Goal: Information Seeking & Learning: Learn about a topic

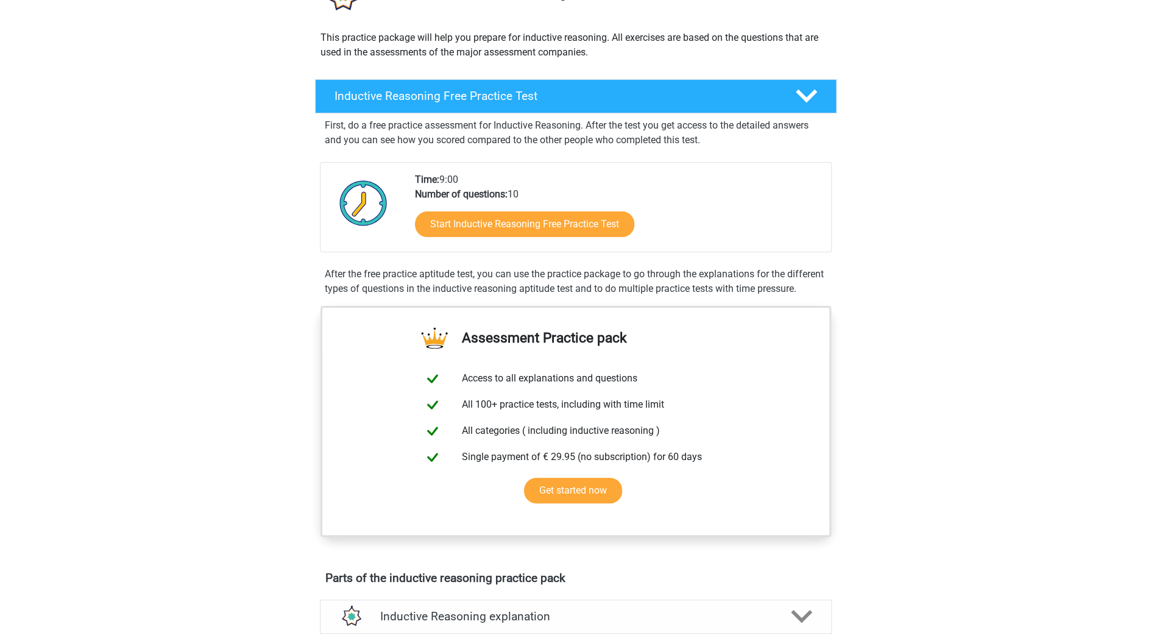
scroll to position [61, 0]
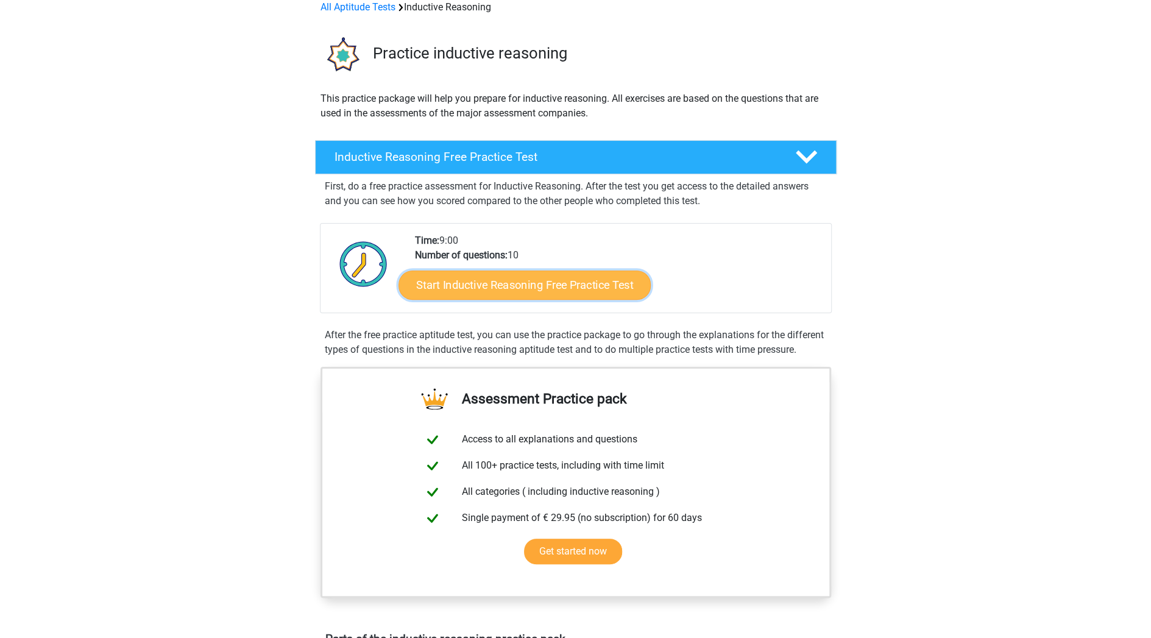
click at [571, 291] on link "Start Inductive Reasoning Free Practice Test" at bounding box center [524, 284] width 252 height 29
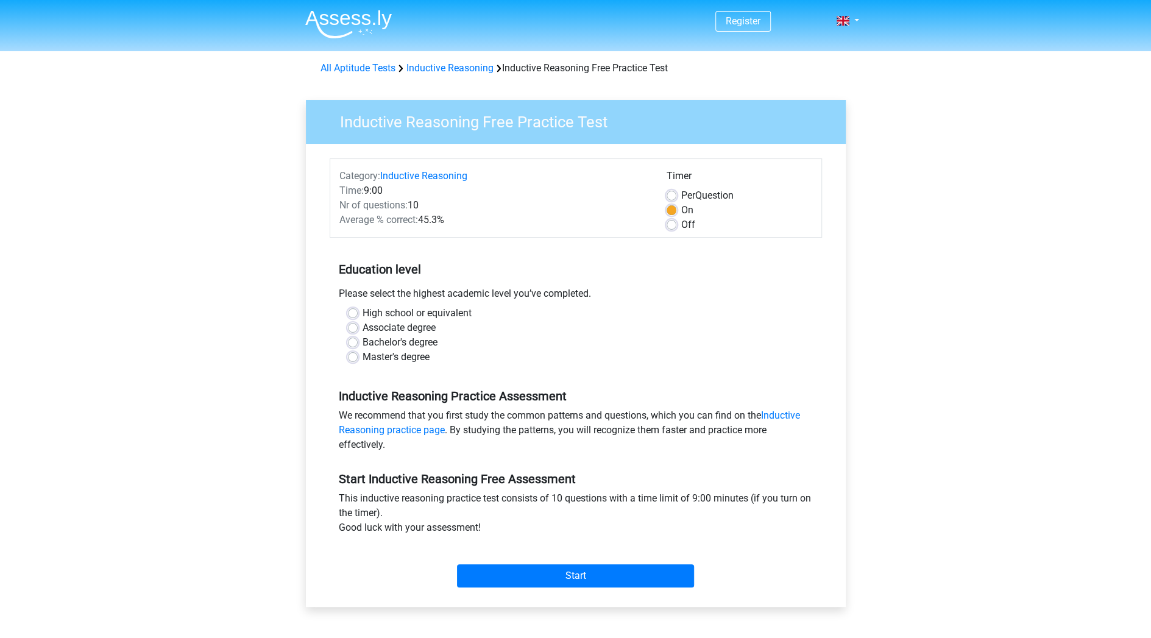
click at [363, 311] on label "High school or equivalent" at bounding box center [417, 313] width 109 height 15
click at [355, 311] on input "High school or equivalent" at bounding box center [353, 312] width 10 height 12
radio input "true"
click at [580, 572] on input "Start" at bounding box center [575, 575] width 237 height 23
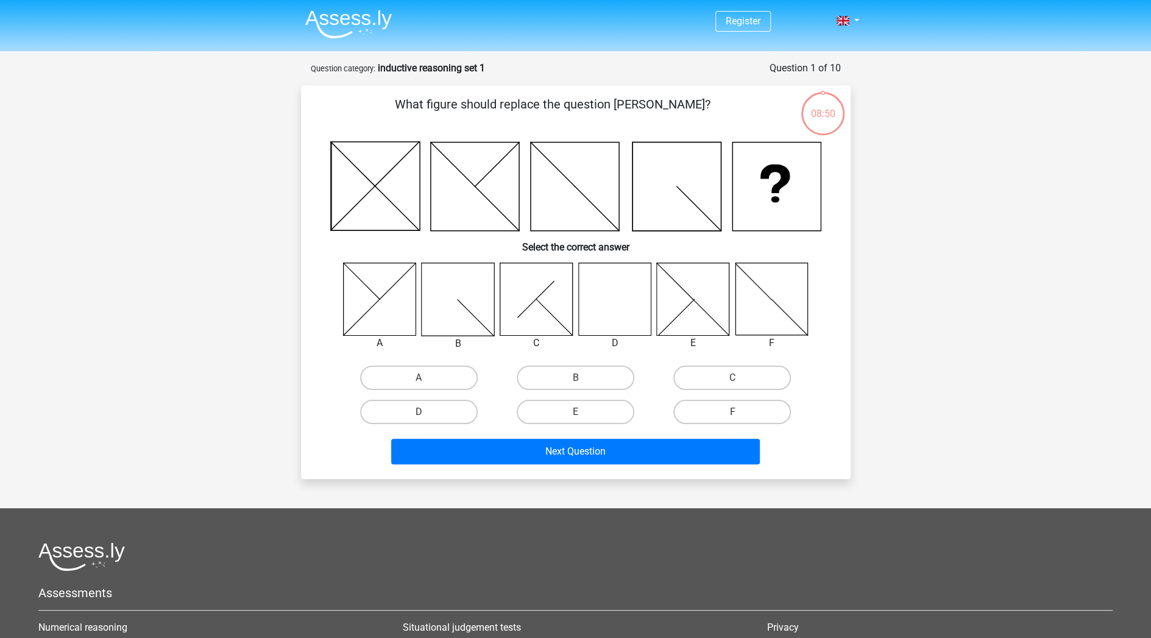
click at [601, 297] on icon at bounding box center [614, 299] width 73 height 73
click at [417, 412] on label "D" at bounding box center [419, 412] width 118 height 24
click at [419, 412] on input "D" at bounding box center [423, 416] width 8 height 8
radio input "true"
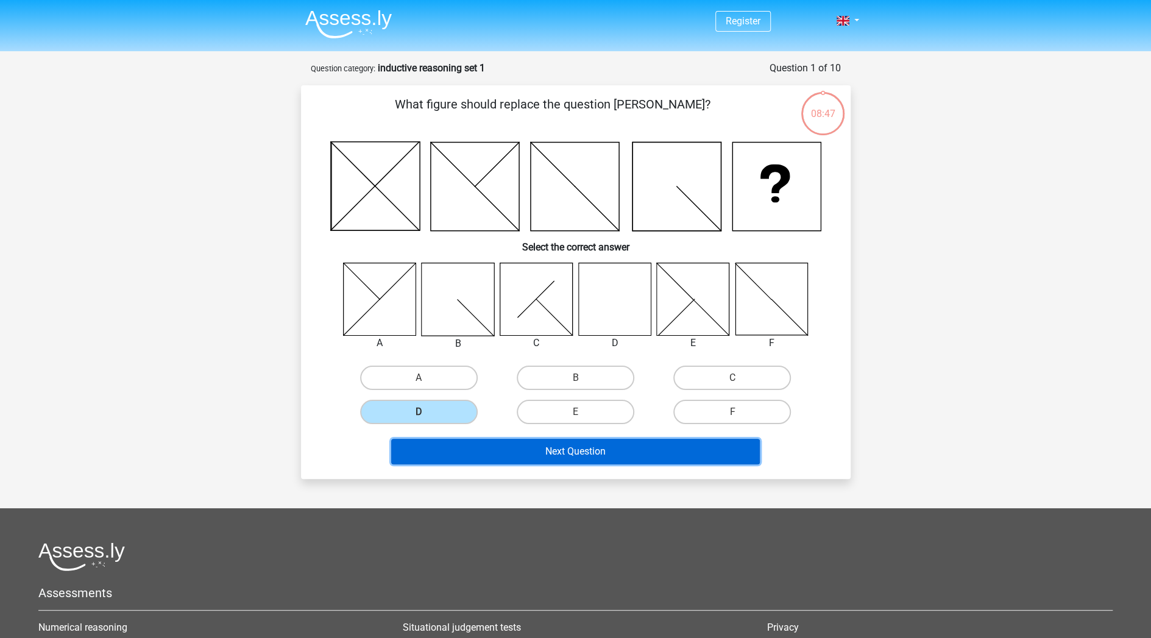
click at [590, 454] on button "Next Question" at bounding box center [575, 452] width 369 height 26
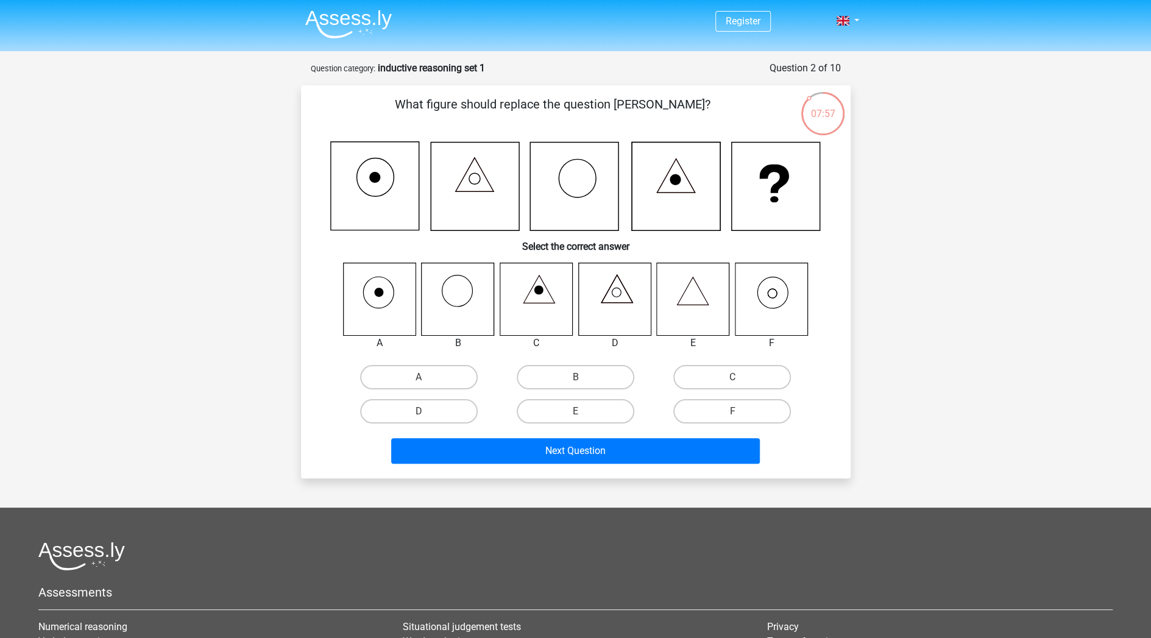
click at [423, 381] on input "A" at bounding box center [423, 381] width 8 height 8
radio input "true"
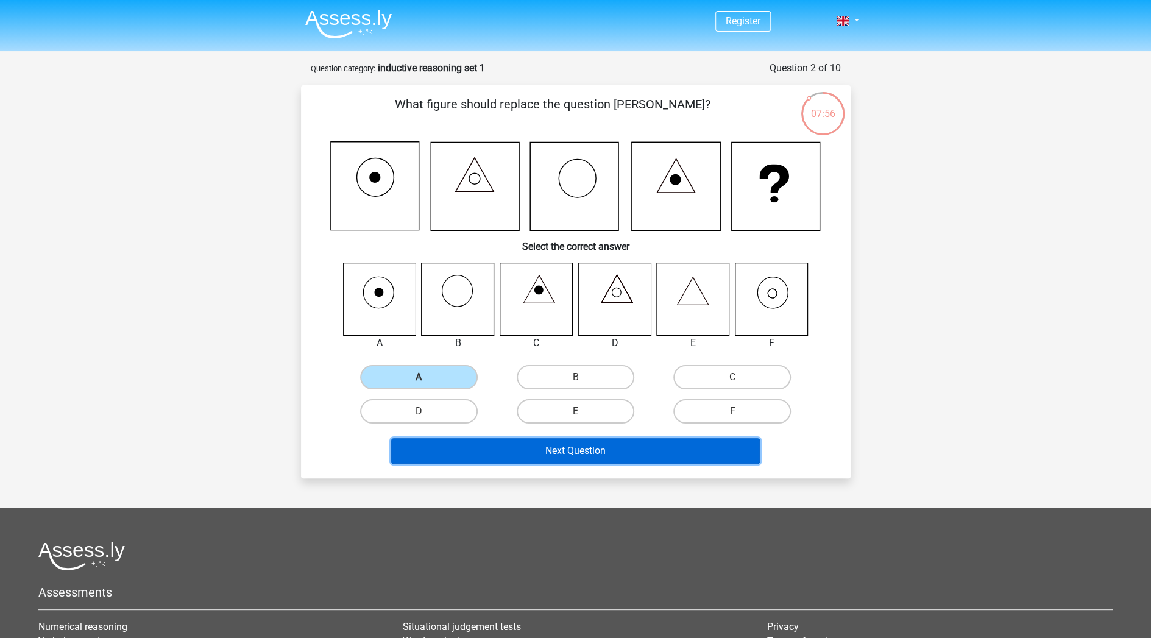
click at [614, 450] on button "Next Question" at bounding box center [575, 451] width 369 height 26
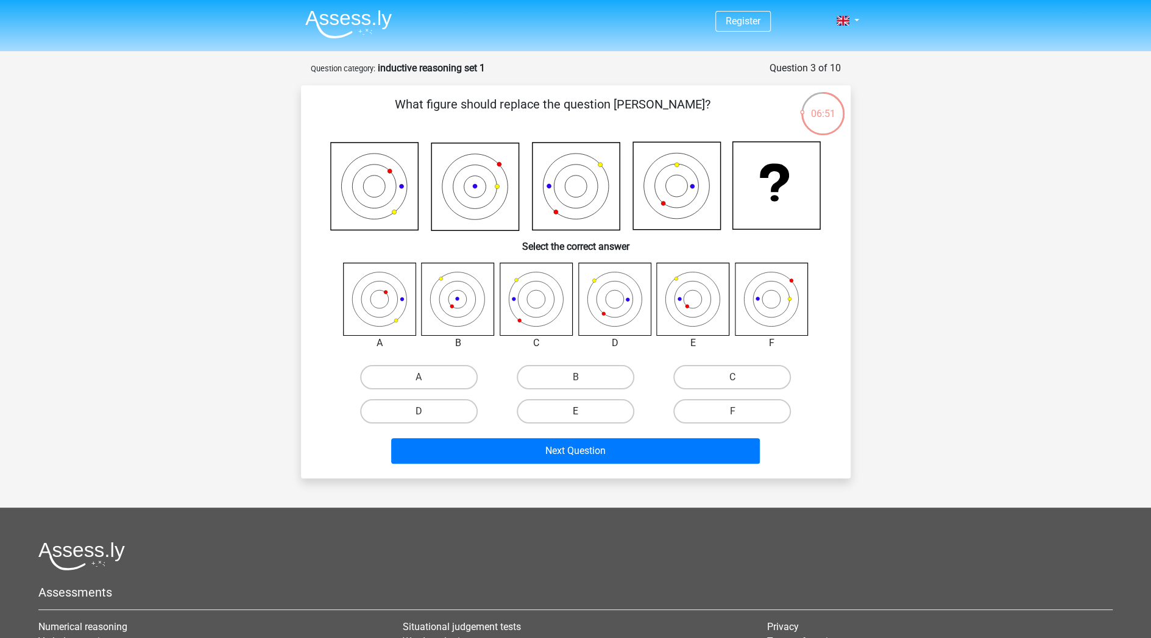
click at [584, 415] on label "E" at bounding box center [576, 411] width 118 height 24
click at [583, 415] on input "E" at bounding box center [579, 415] width 8 height 8
radio input "true"
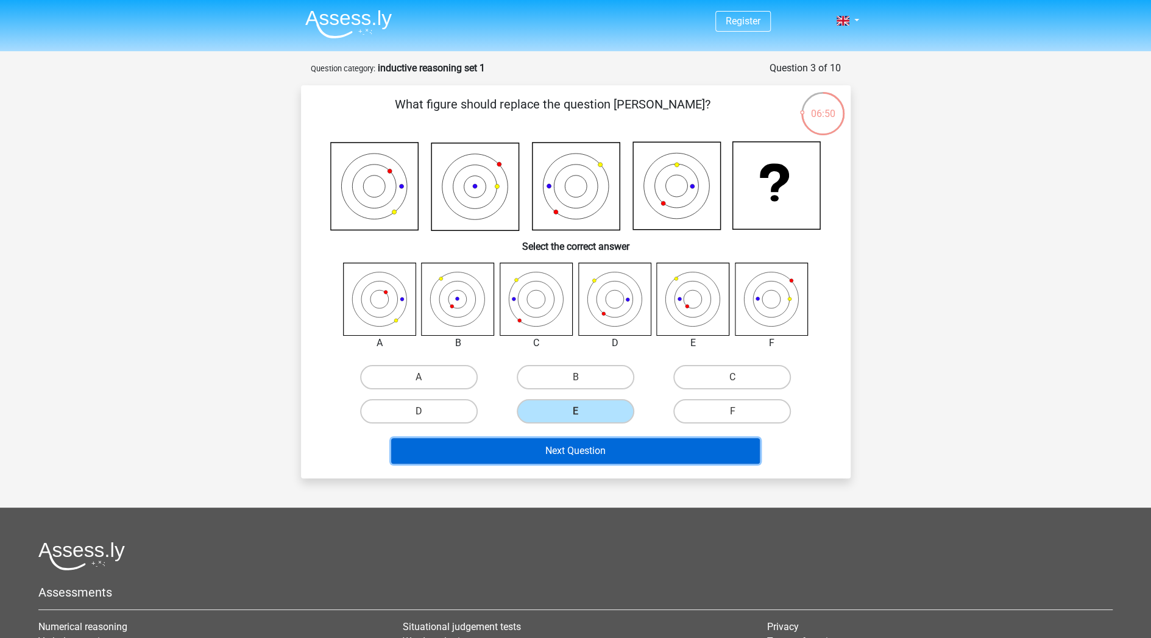
click at [582, 452] on button "Next Question" at bounding box center [575, 451] width 369 height 26
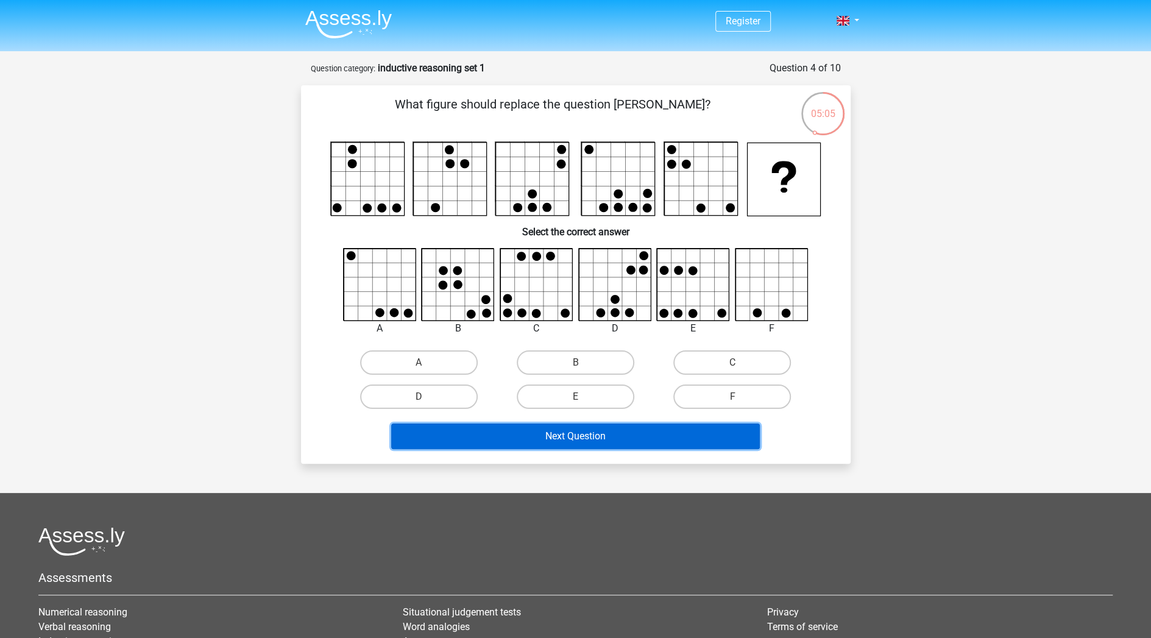
click at [607, 437] on button "Next Question" at bounding box center [575, 436] width 369 height 26
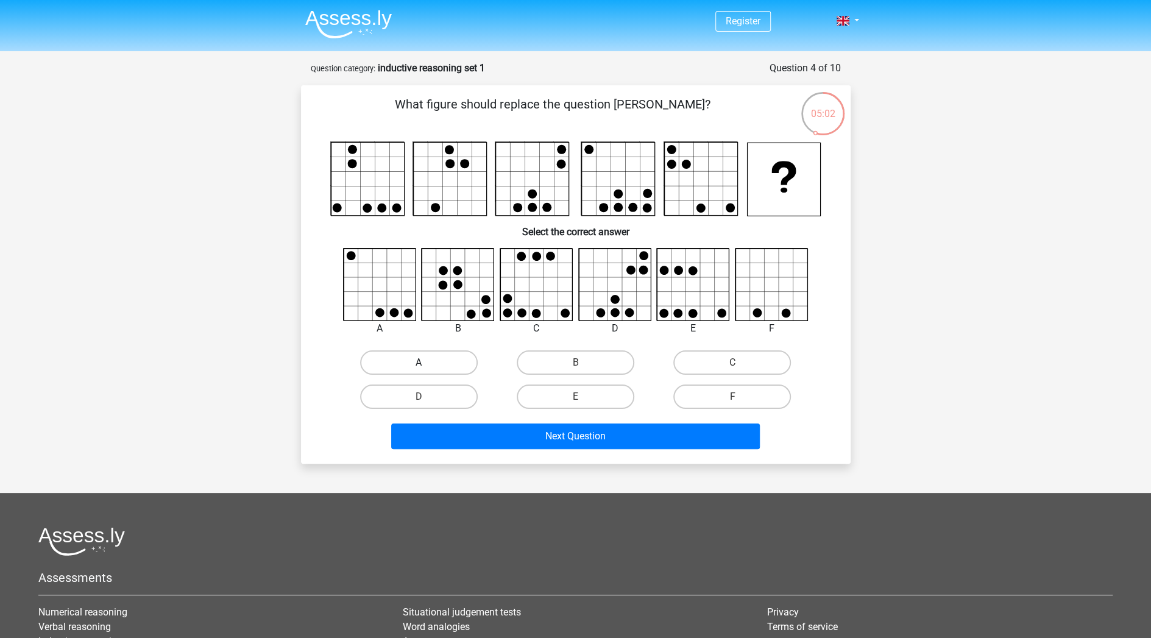
click at [434, 361] on label "A" at bounding box center [419, 362] width 118 height 24
click at [426, 363] on input "A" at bounding box center [423, 367] width 8 height 8
radio input "true"
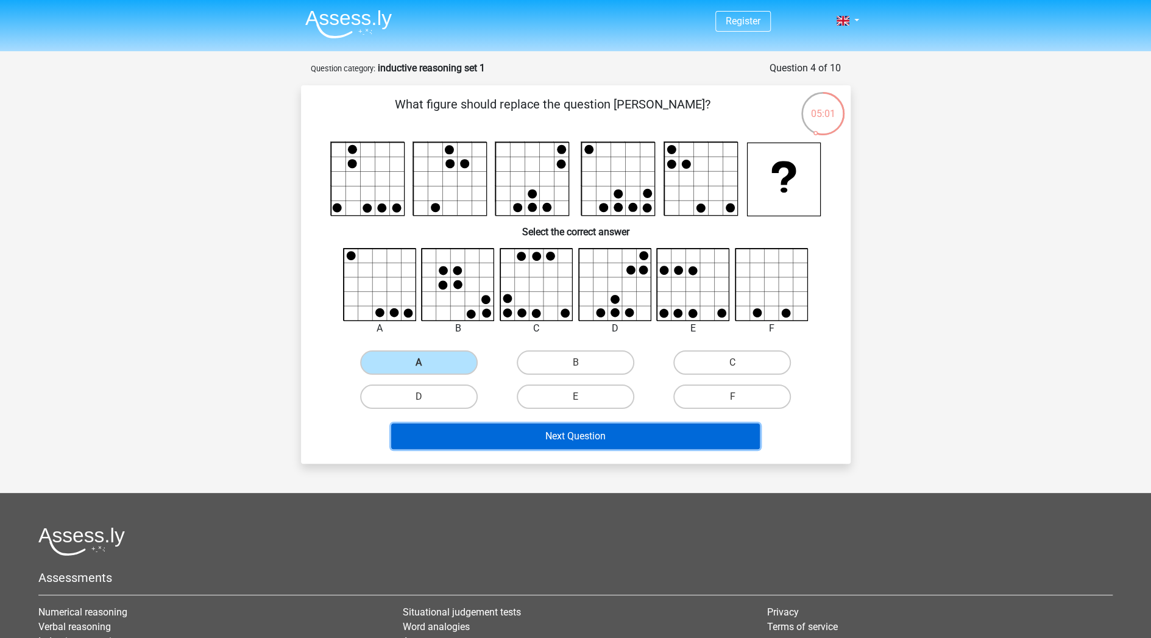
click at [584, 438] on button "Next Question" at bounding box center [575, 436] width 369 height 26
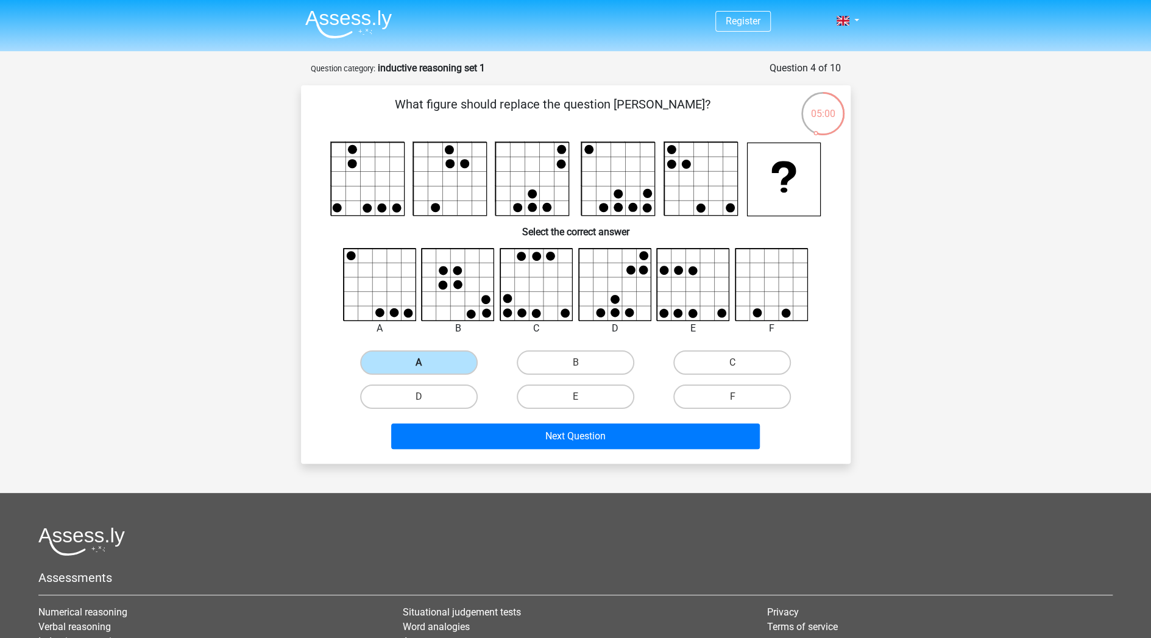
click at [441, 360] on label "A" at bounding box center [419, 362] width 118 height 24
click at [426, 363] on input "A" at bounding box center [423, 367] width 8 height 8
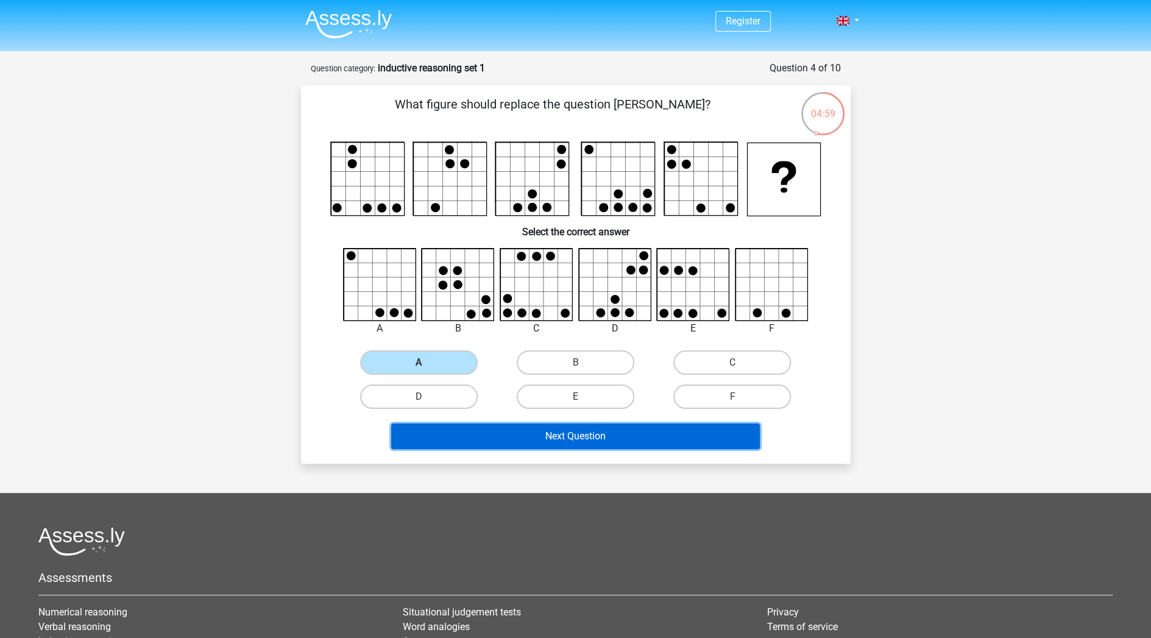
click at [584, 437] on button "Next Question" at bounding box center [575, 436] width 369 height 26
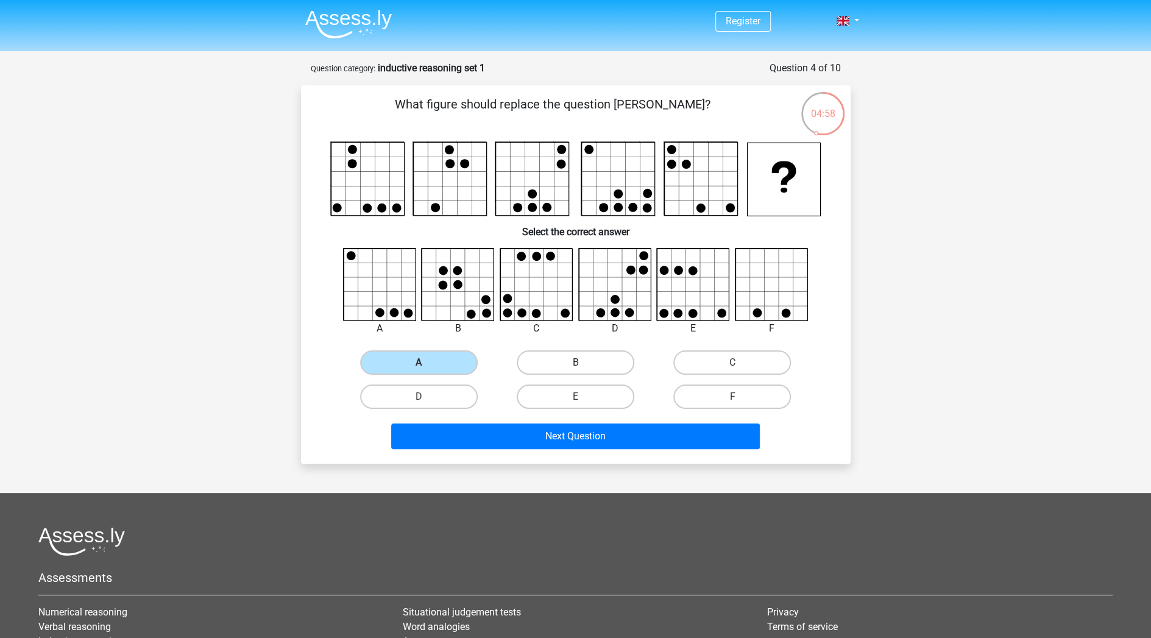
click at [558, 361] on label "B" at bounding box center [576, 362] width 118 height 24
click at [575, 363] on input "B" at bounding box center [579, 367] width 8 height 8
radio input "true"
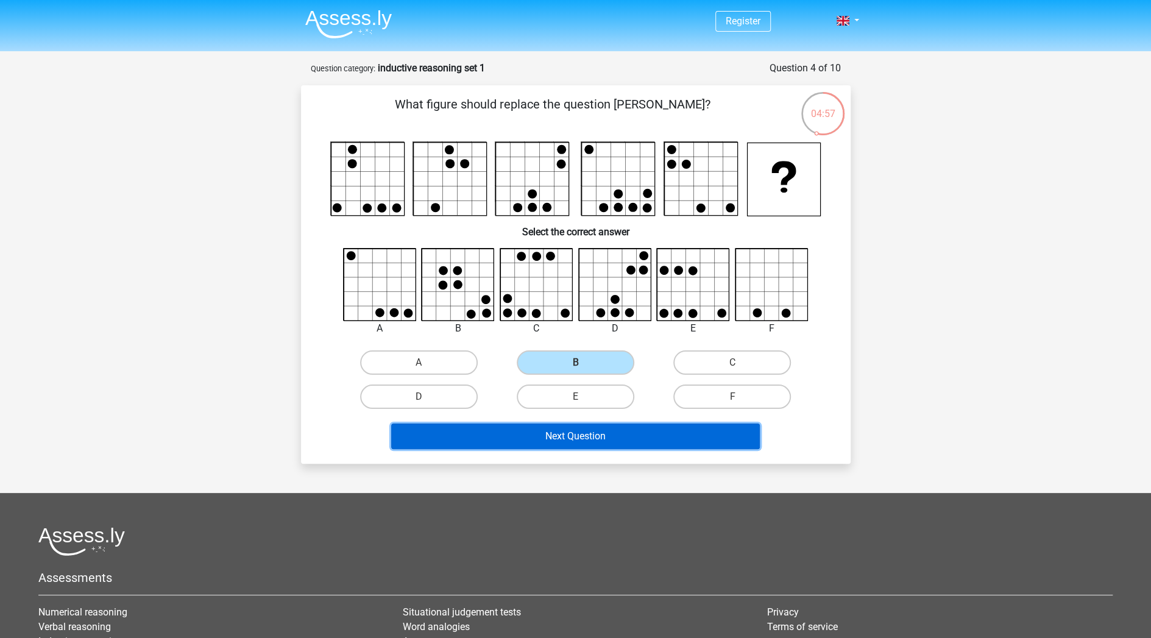
click at [587, 434] on button "Next Question" at bounding box center [575, 436] width 369 height 26
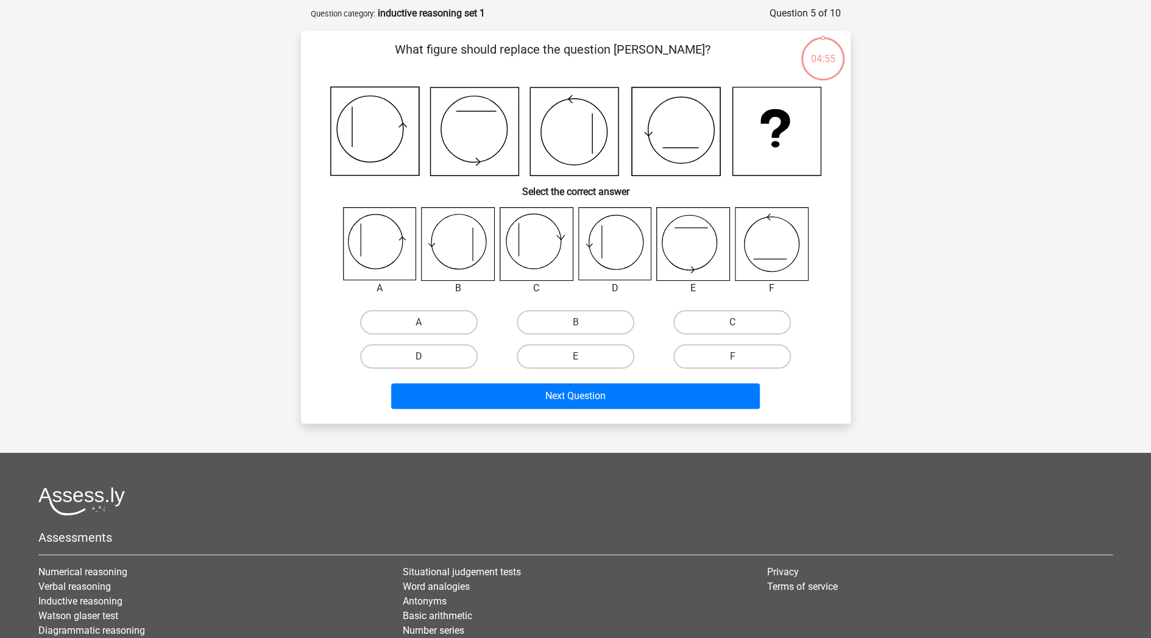
scroll to position [61, 0]
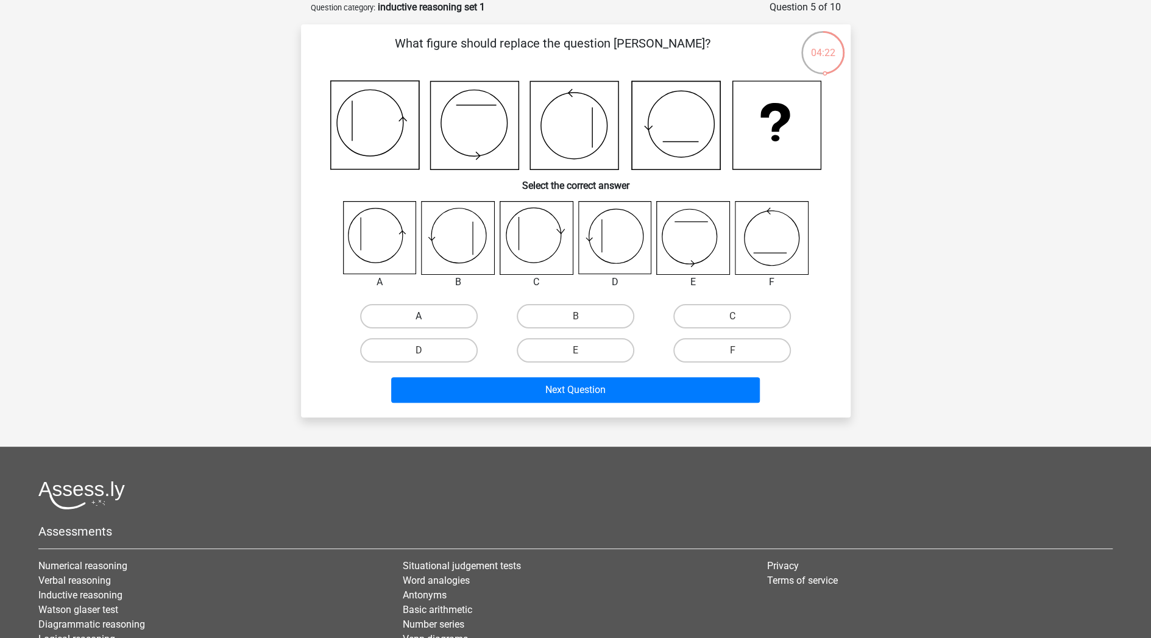
click at [437, 316] on label "A" at bounding box center [419, 316] width 118 height 24
click at [426, 316] on input "A" at bounding box center [423, 320] width 8 height 8
radio input "true"
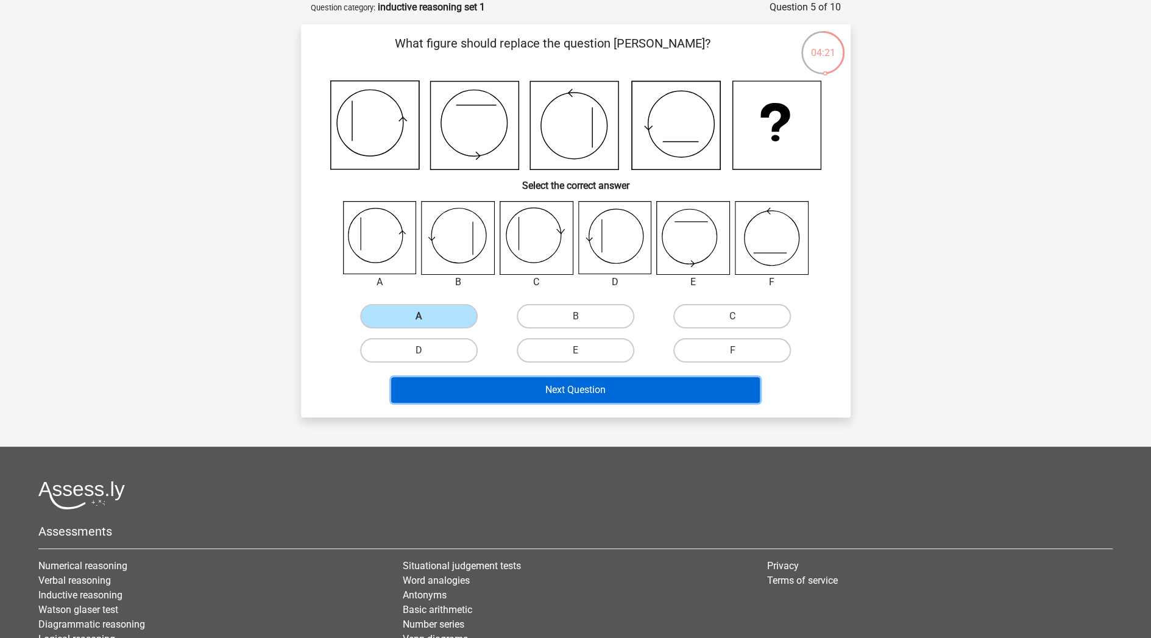
click at [592, 392] on button "Next Question" at bounding box center [575, 390] width 369 height 26
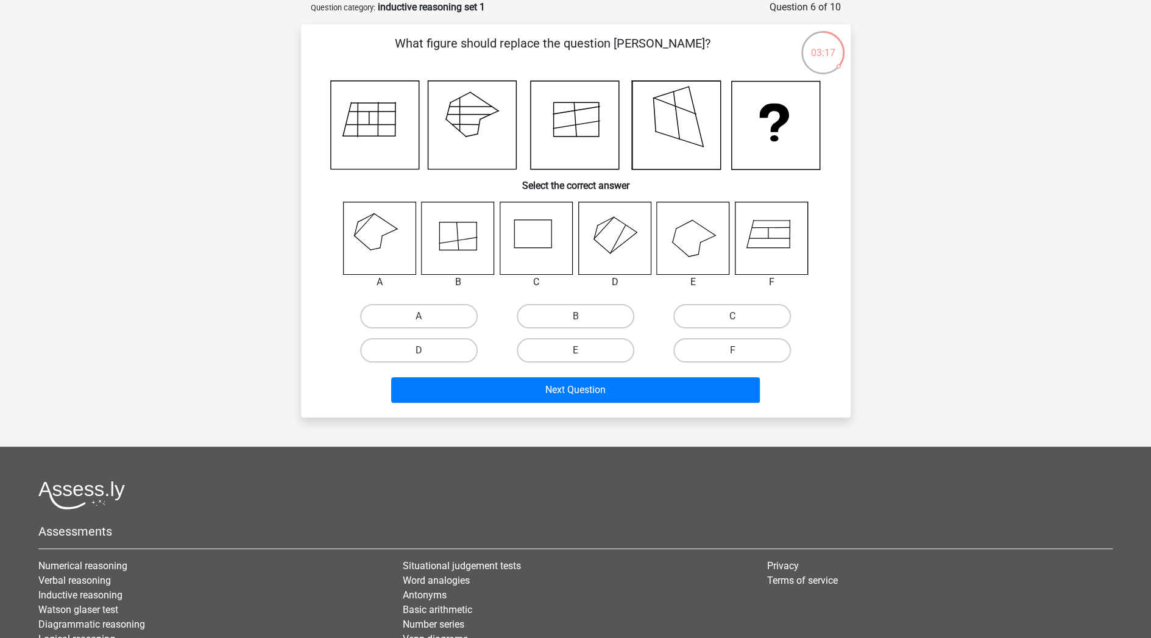
click at [419, 320] on input "A" at bounding box center [423, 320] width 8 height 8
radio input "true"
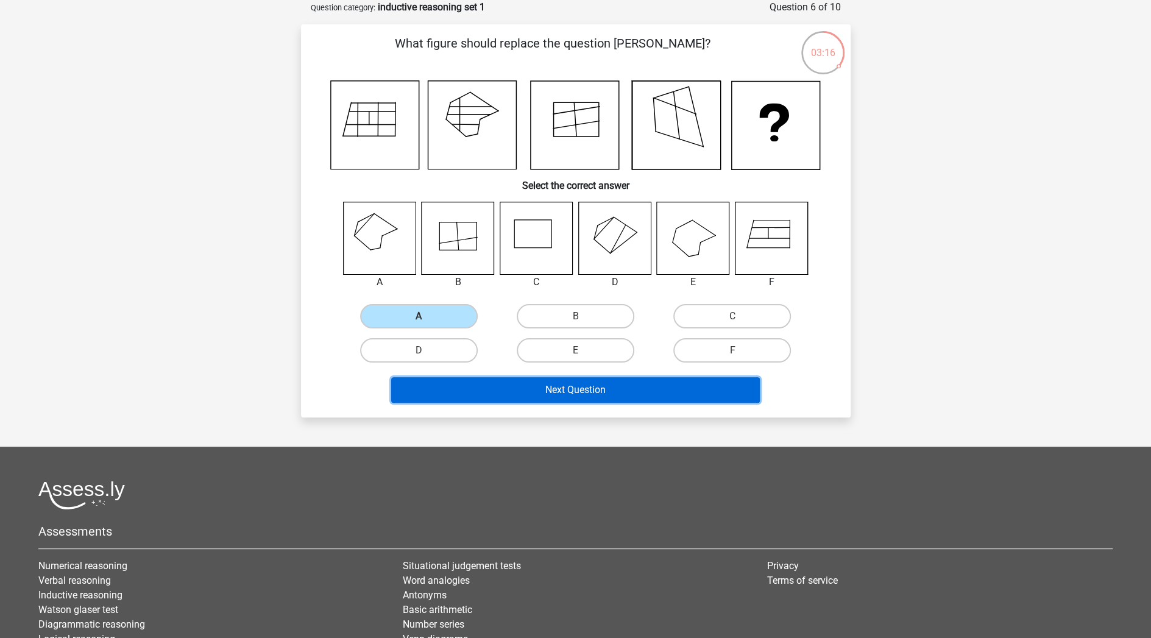
click at [576, 386] on button "Next Question" at bounding box center [575, 390] width 369 height 26
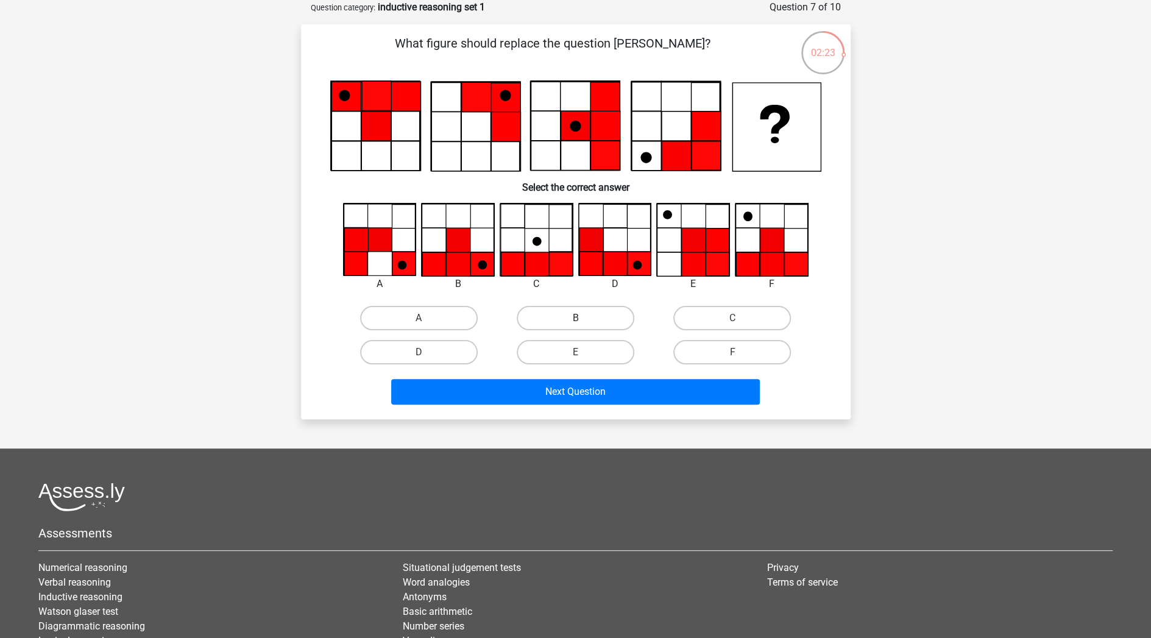
click at [583, 319] on label "B" at bounding box center [576, 318] width 118 height 24
click at [583, 319] on input "B" at bounding box center [579, 322] width 8 height 8
radio input "true"
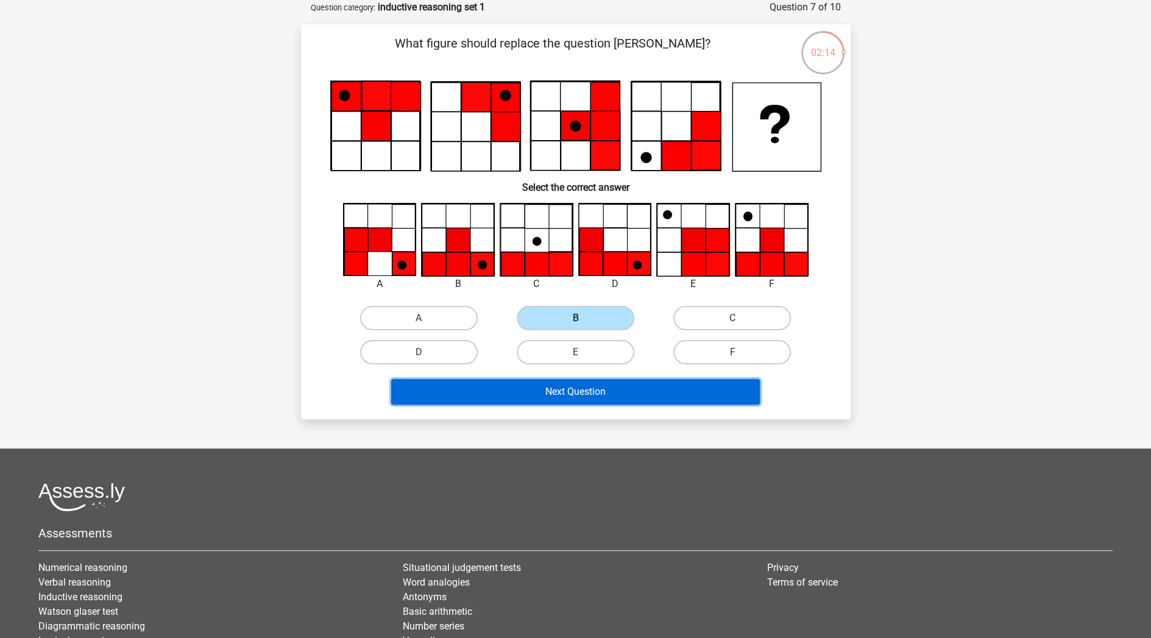
click at [601, 388] on button "Next Question" at bounding box center [575, 392] width 369 height 26
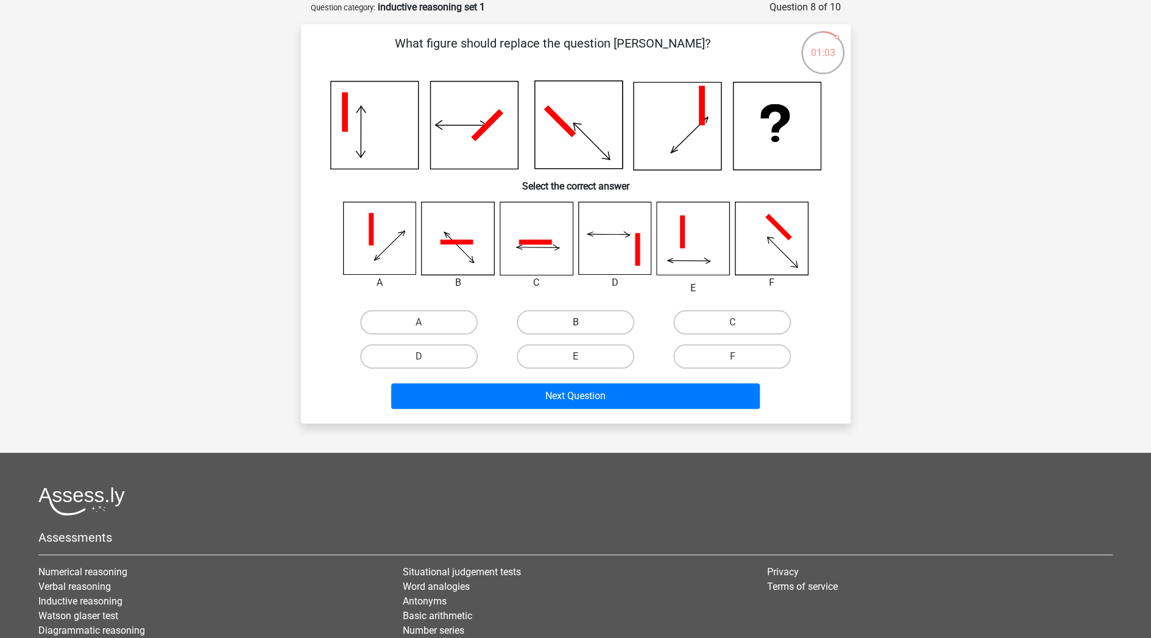
click at [550, 313] on label "B" at bounding box center [576, 322] width 118 height 24
click at [575, 322] on input "B" at bounding box center [579, 326] width 8 height 8
radio input "true"
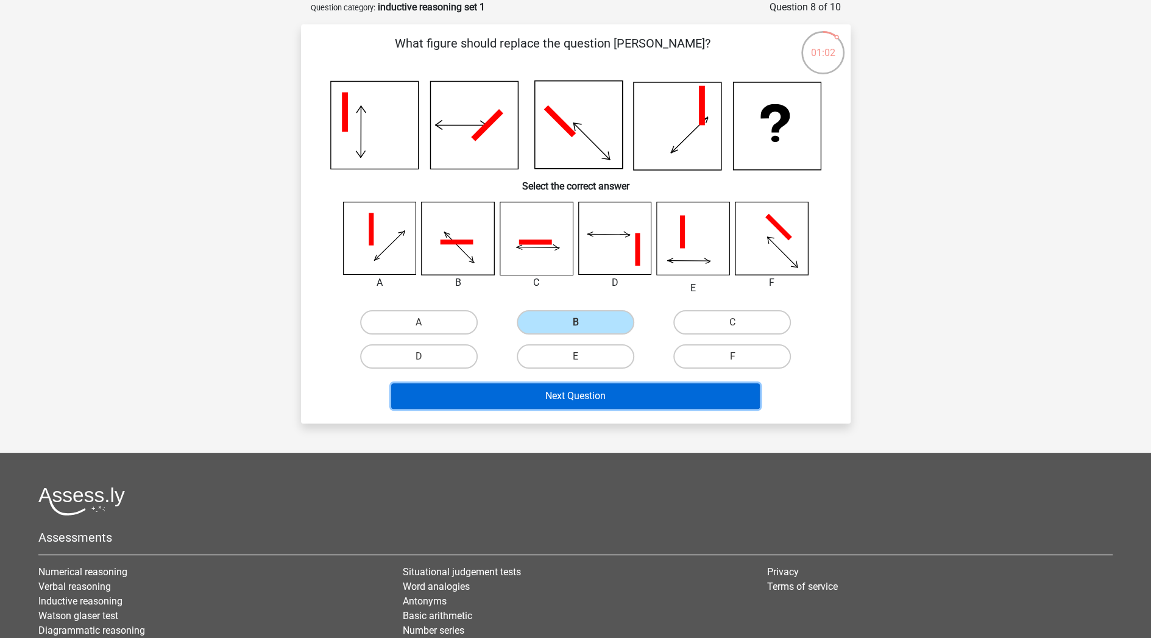
click at [626, 397] on button "Next Question" at bounding box center [575, 396] width 369 height 26
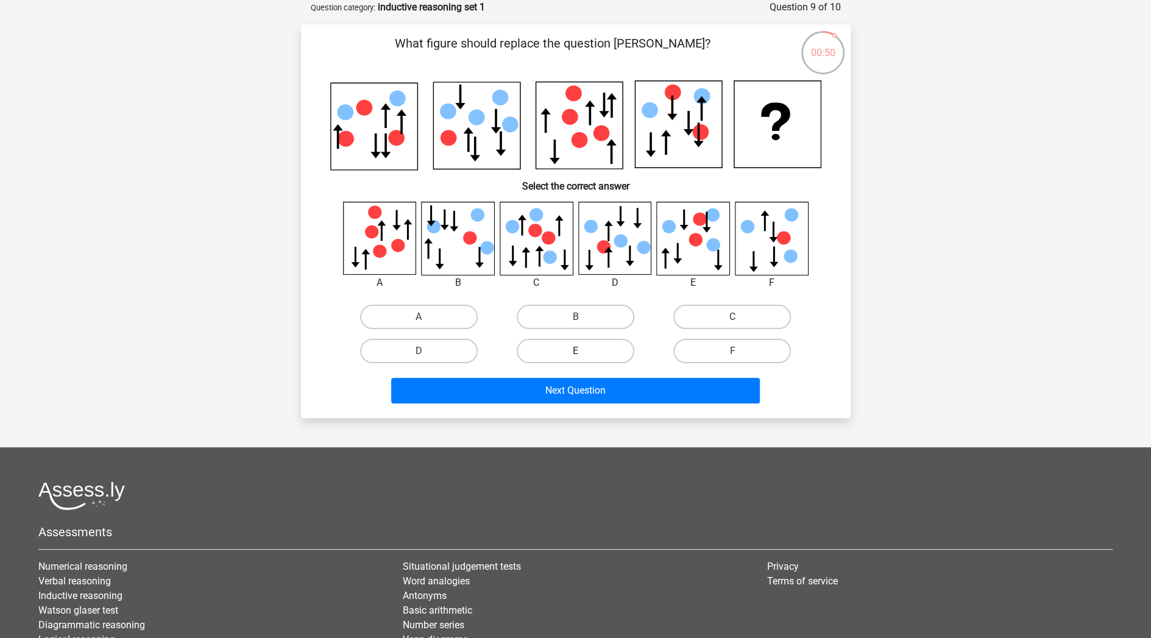
click at [598, 345] on label "E" at bounding box center [576, 351] width 118 height 24
click at [583, 351] on input "E" at bounding box center [579, 355] width 8 height 8
radio input "true"
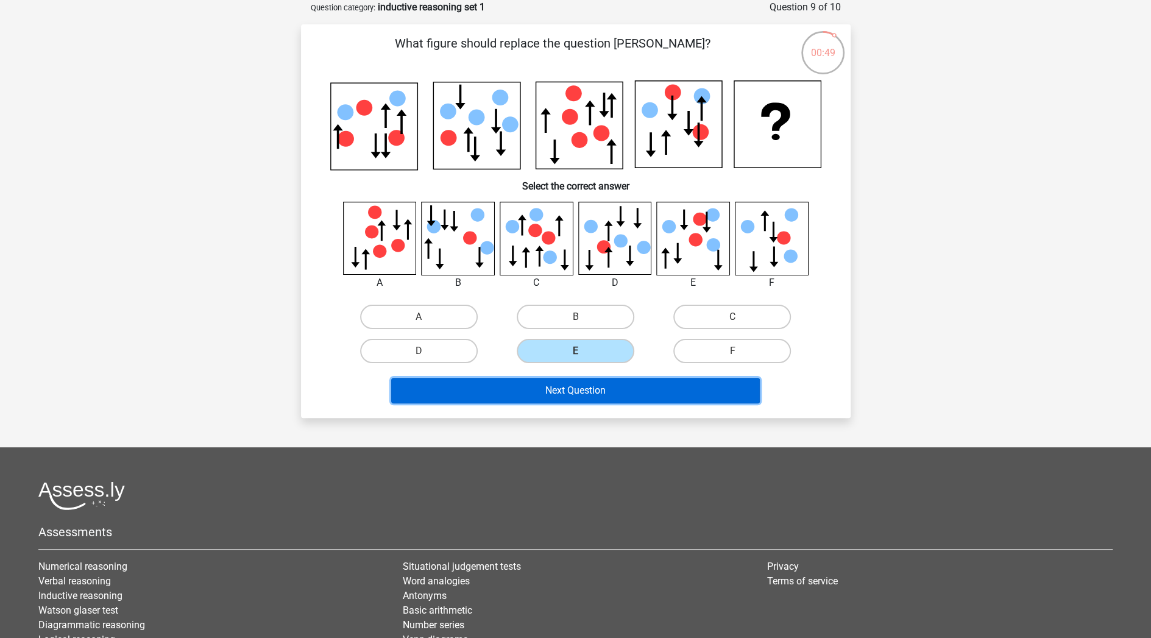
click at [614, 392] on button "Next Question" at bounding box center [575, 391] width 369 height 26
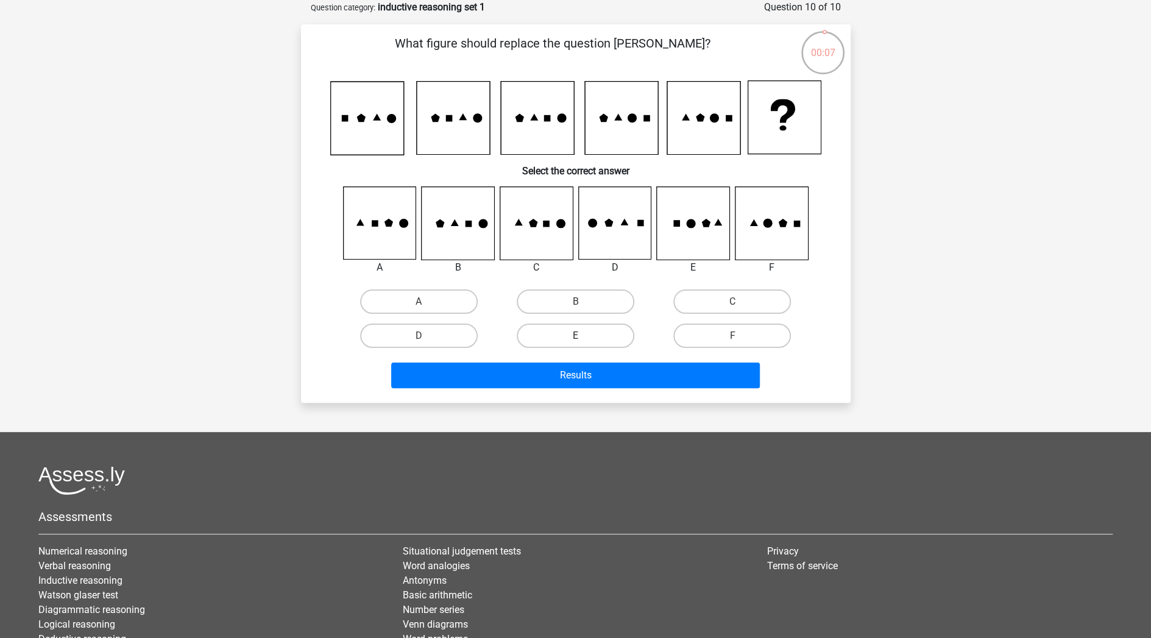
click at [573, 337] on label "E" at bounding box center [576, 336] width 118 height 24
click at [575, 337] on input "E" at bounding box center [579, 340] width 8 height 8
radio input "true"
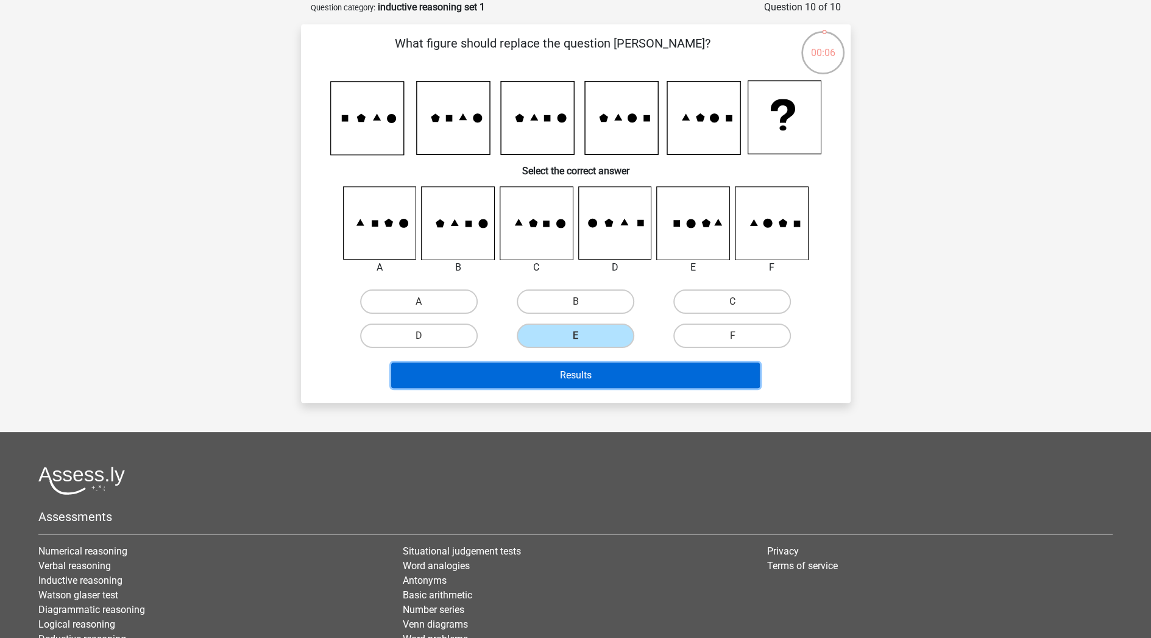
click at [600, 370] on button "Results" at bounding box center [575, 376] width 369 height 26
